Goal: Answer question/provide support: Share knowledge or assist other users

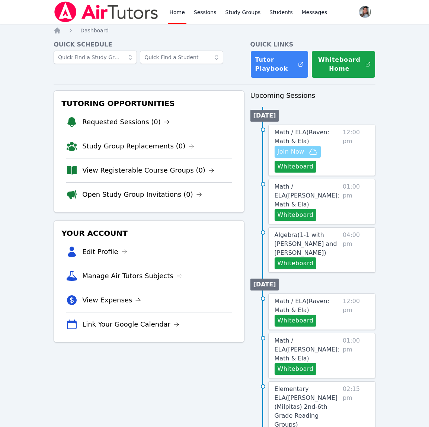
click at [308, 150] on span "Join Now" at bounding box center [297, 151] width 40 height 9
click at [237, 14] on link "Study Groups" at bounding box center [243, 12] width 38 height 24
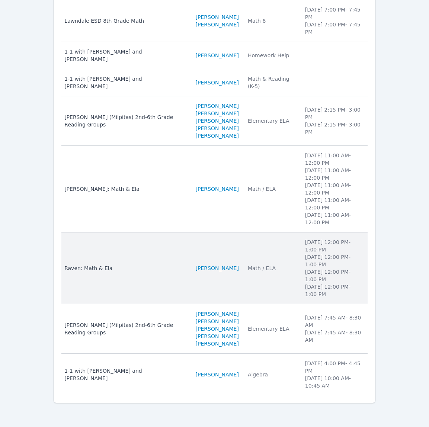
scroll to position [145, 0]
click at [252, 272] on td "Subject Math / ELA" at bounding box center [271, 268] width 57 height 72
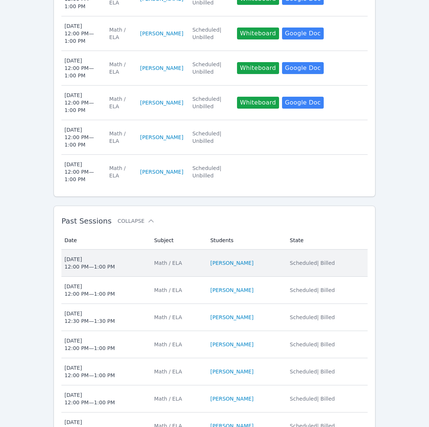
scroll to position [380, 0]
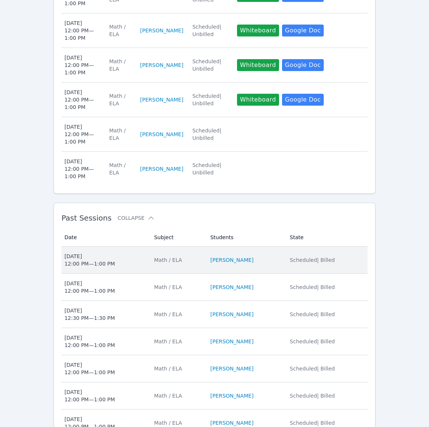
click at [263, 269] on td "Students RAVEN BROWN" at bounding box center [246, 259] width 80 height 27
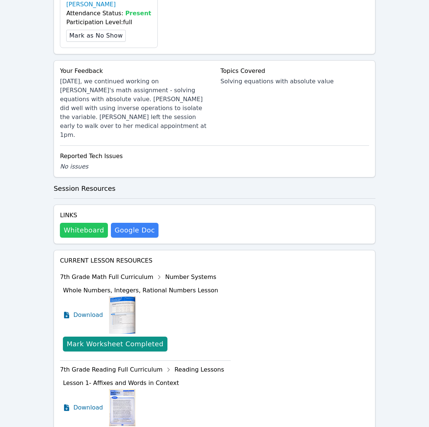
scroll to position [281, 0]
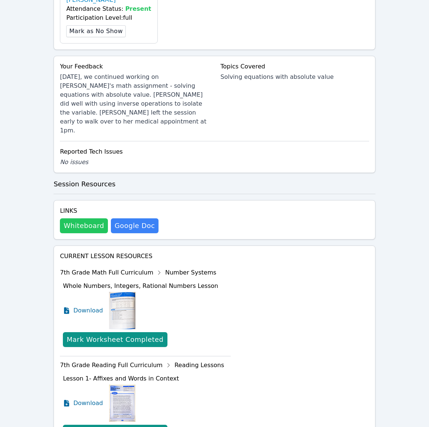
click at [94, 218] on button "Whiteboard" at bounding box center [84, 225] width 48 height 15
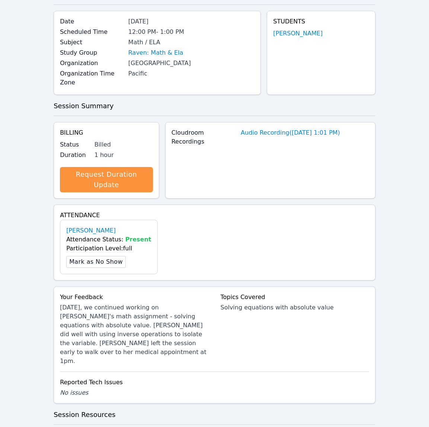
scroll to position [0, 0]
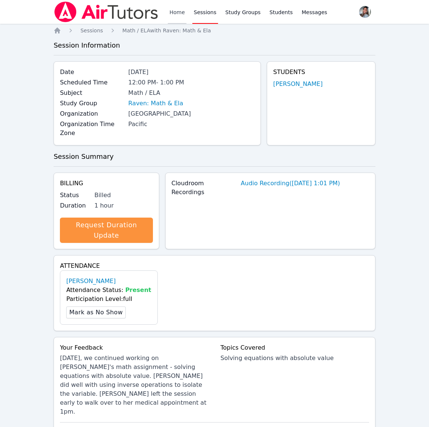
click at [180, 11] on link "Home" at bounding box center [177, 12] width 18 height 24
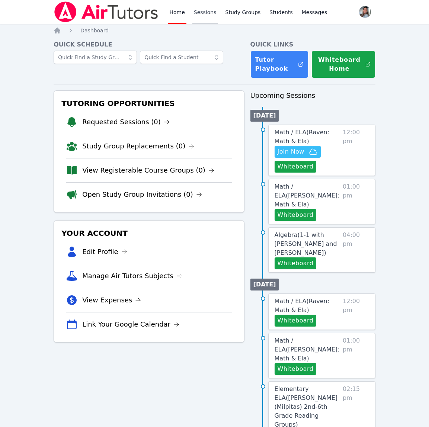
click at [206, 12] on link "Sessions" at bounding box center [205, 12] width 26 height 24
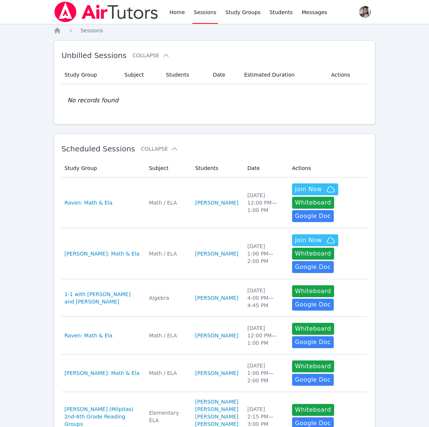
drag, startPoint x: 178, startPoint y: 14, endPoint x: 157, endPoint y: 8, distance: 21.6
click at [178, 14] on link "Home" at bounding box center [177, 12] width 18 height 24
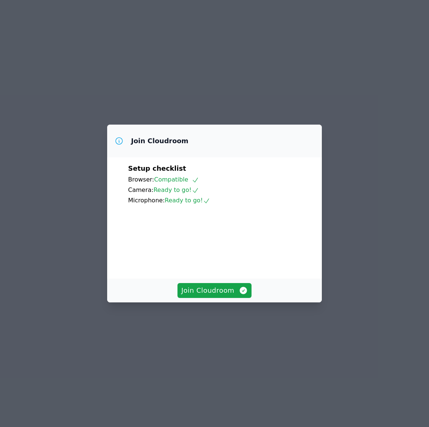
click at [201, 302] on div "Join Cloudroom" at bounding box center [214, 290] width 214 height 24
click at [204, 296] on span "Join Cloudroom" at bounding box center [214, 290] width 67 height 10
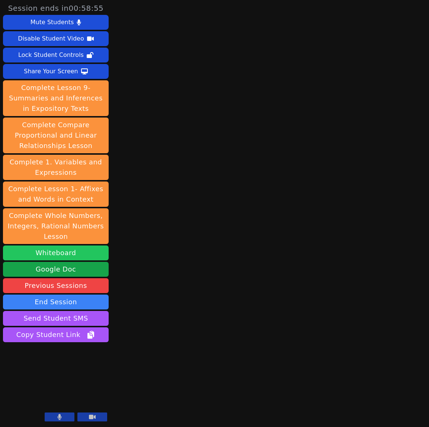
click at [28, 254] on button "Whiteboard" at bounding box center [56, 252] width 106 height 15
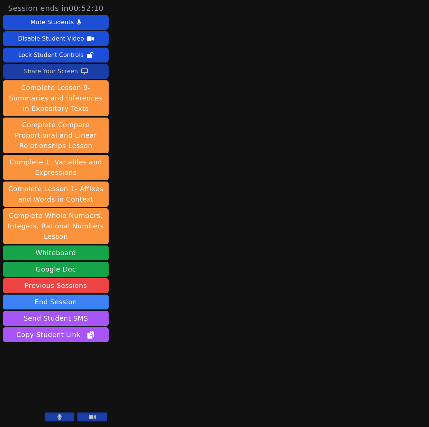
click at [65, 72] on div "Share Your Screen" at bounding box center [51, 71] width 54 height 12
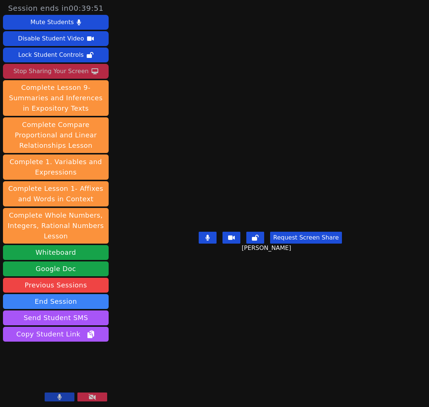
click at [42, 70] on div "Stop Sharing Your Screen" at bounding box center [50, 71] width 75 height 12
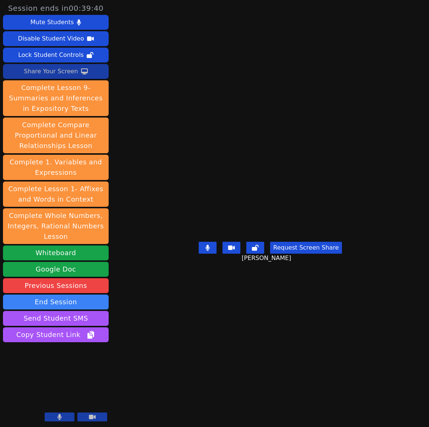
click at [58, 73] on div "Share Your Screen" at bounding box center [51, 71] width 54 height 12
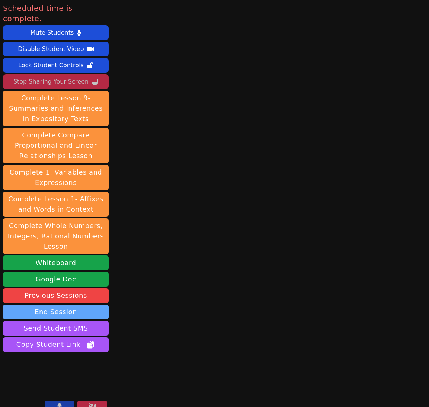
click at [70, 305] on button "End Session" at bounding box center [56, 312] width 106 height 15
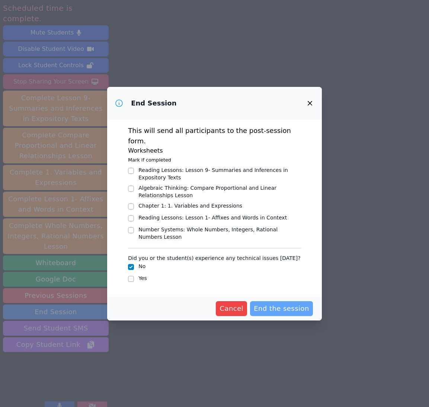
click at [284, 306] on span "End the session" at bounding box center [281, 309] width 55 height 10
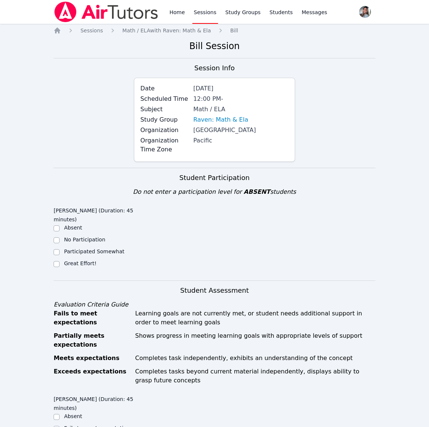
click at [71, 264] on label "Great Effort!" at bounding box center [80, 263] width 32 height 6
click at [59, 264] on input "Great Effort!" at bounding box center [57, 264] width 6 height 6
checkbox input "true"
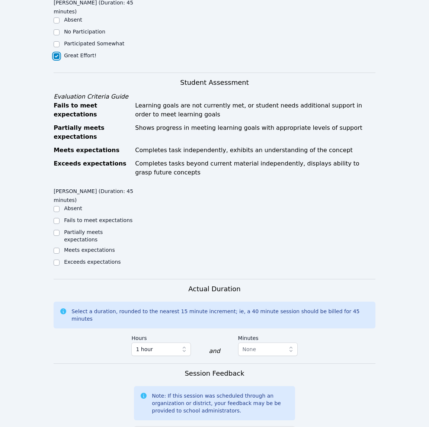
scroll to position [209, 0]
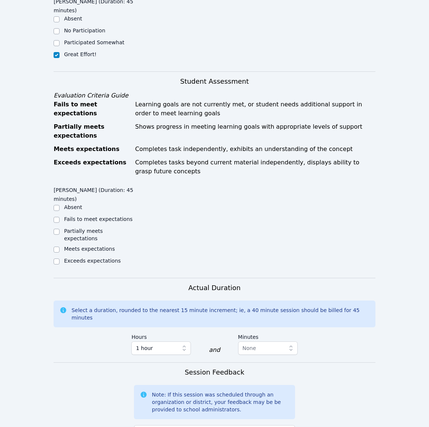
click at [96, 246] on label "Meets expectations" at bounding box center [89, 249] width 51 height 6
click at [59, 246] on input "Meets expectations" at bounding box center [57, 249] width 6 height 6
checkbox input "true"
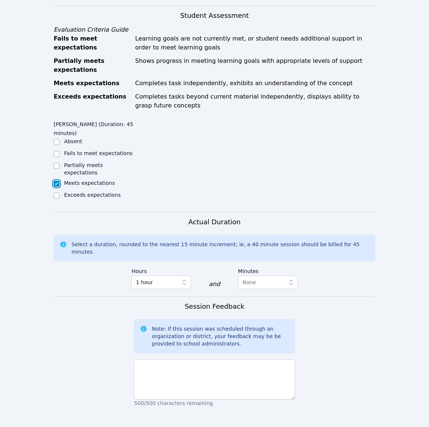
scroll to position [389, 0]
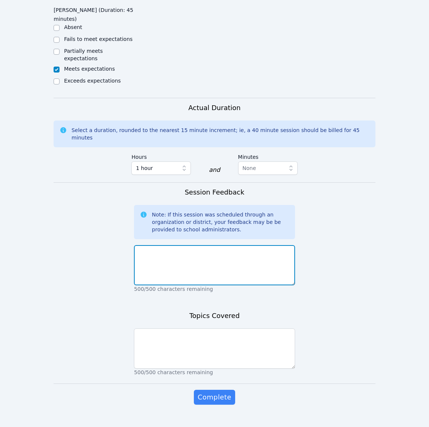
click at [264, 258] on textarea at bounding box center [214, 265] width 161 height 40
click at [230, 245] on textarea "[DATE], we worked on" at bounding box center [214, 265] width 161 height 40
click at [238, 245] on textarea "[DATE], we worked on" at bounding box center [214, 265] width 161 height 40
click at [274, 263] on textarea "[DATE], we worked on page 40 of [PERSON_NAME]'s math assignment." at bounding box center [214, 265] width 161 height 40
click at [288, 245] on textarea "[DATE], we worked on page 40 of [PERSON_NAME]'s math assignment." at bounding box center [214, 265] width 161 height 40
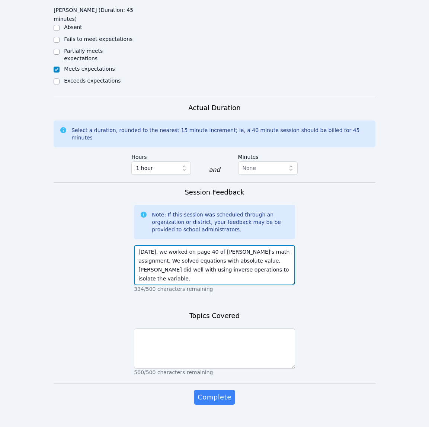
type textarea "[DATE], we worked on page 40 of [PERSON_NAME]'s math assignment. We solved equa…"
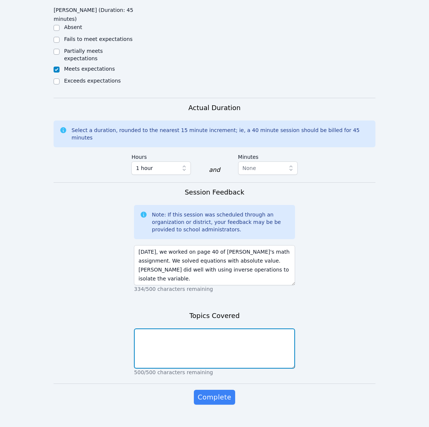
click at [236, 334] on textarea at bounding box center [214, 348] width 161 height 40
type textarea "Solving equations with absolute value"
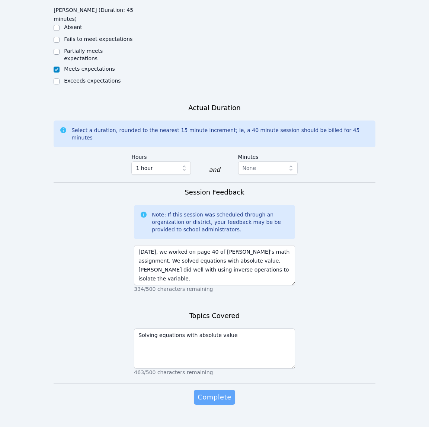
click at [215, 392] on span "Complete" at bounding box center [213, 397] width 33 height 10
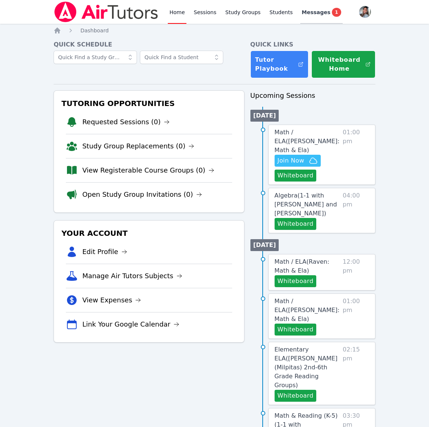
click at [320, 13] on span "Messages" at bounding box center [315, 12] width 29 height 7
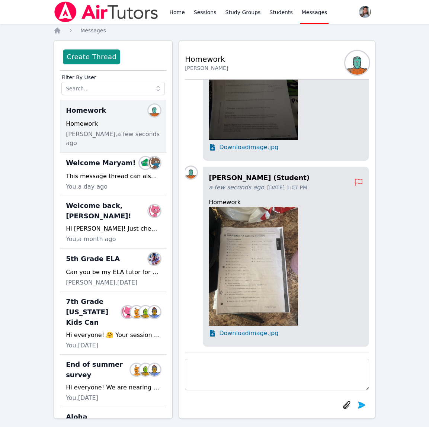
click at [247, 335] on span "Download image.jpg" at bounding box center [248, 333] width 59 height 9
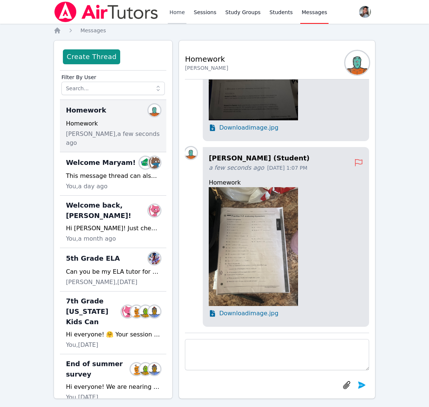
click at [179, 9] on link "Home" at bounding box center [177, 12] width 18 height 24
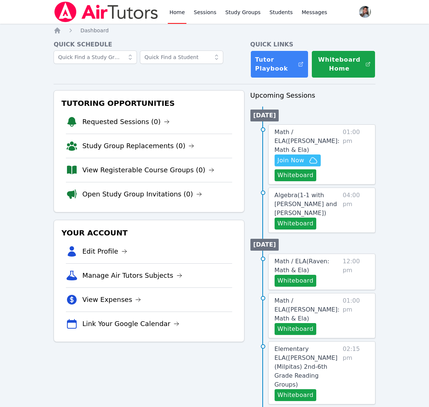
click at [53, 33] on div "Home Sessions Study Groups Students Messages Open user menu [PERSON_NAME] Open …" at bounding box center [214, 350] width 429 height 700
click at [56, 31] on icon "Breadcrumb" at bounding box center [57, 31] width 6 height 6
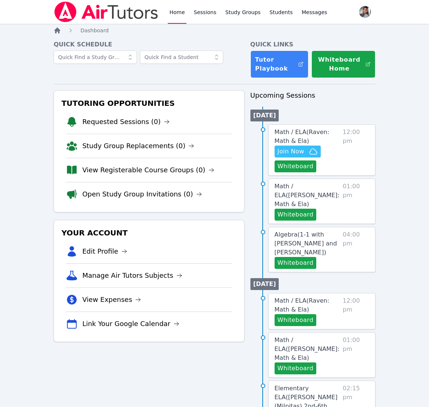
click at [58, 33] on icon "Breadcrumb" at bounding box center [57, 30] width 7 height 7
click at [59, 30] on icon "Breadcrumb" at bounding box center [57, 31] width 6 height 6
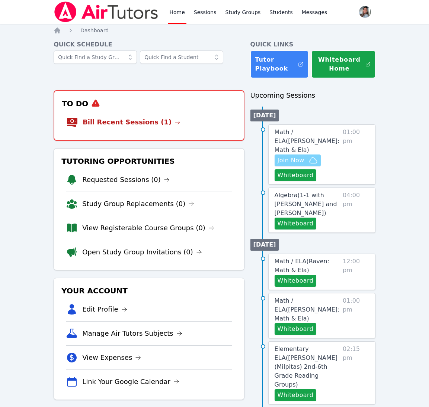
click at [306, 156] on span "Join Now" at bounding box center [297, 160] width 40 height 9
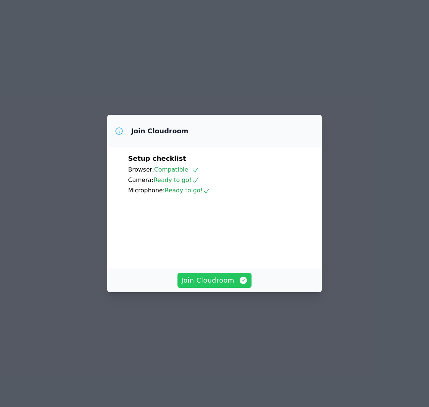
click at [226, 286] on span "Join Cloudroom" at bounding box center [214, 280] width 67 height 10
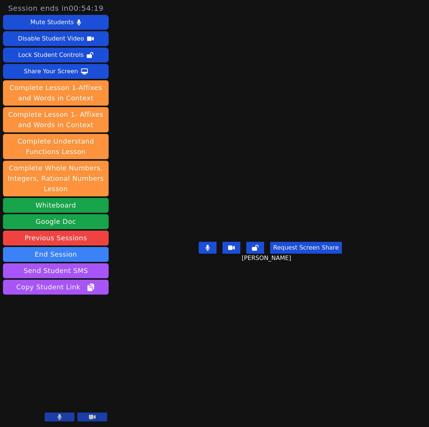
click at [215, 67] on main "SACARIANA CHARLEY Request Screen Share SACARIANA CHARLEY" at bounding box center [270, 213] width 201 height 427
click at [89, 209] on button "Whiteboard" at bounding box center [56, 205] width 106 height 15
click at [57, 205] on button "Whiteboard" at bounding box center [56, 205] width 106 height 15
click at [55, 75] on div "Share Your Screen" at bounding box center [51, 71] width 54 height 12
